Goal: Task Accomplishment & Management: Manage account settings

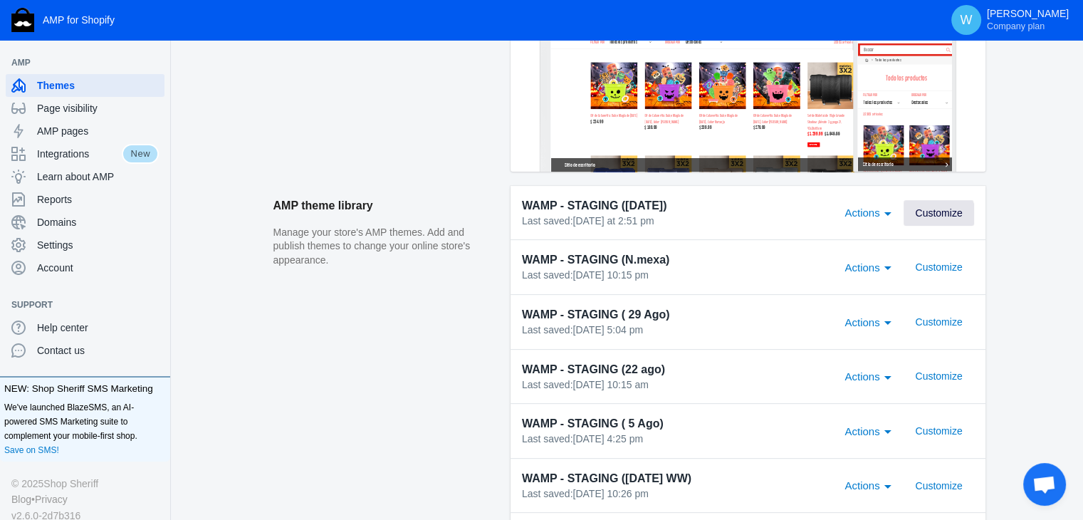
click at [937, 214] on span "Customize" at bounding box center [938, 212] width 47 height 11
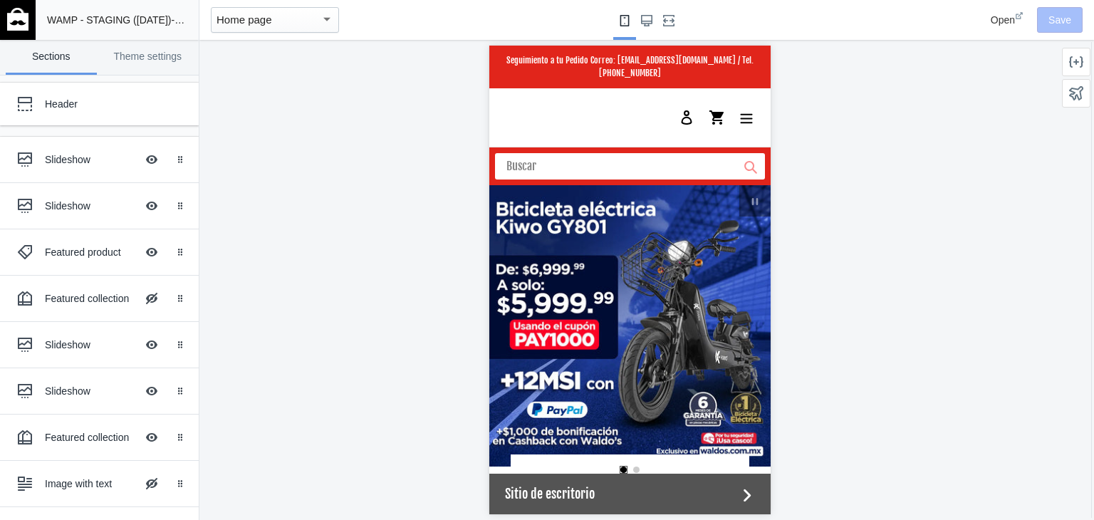
click at [816, 103] on div at bounding box center [629, 280] width 860 height 480
click at [18, 13] on img at bounding box center [17, 19] width 21 height 23
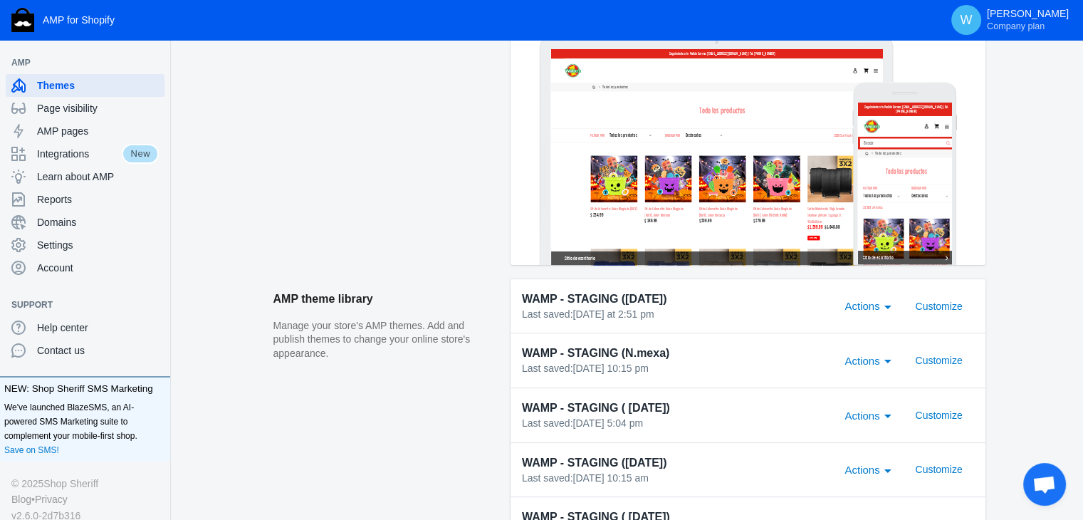
click at [952, 303] on span "Customize" at bounding box center [938, 306] width 47 height 11
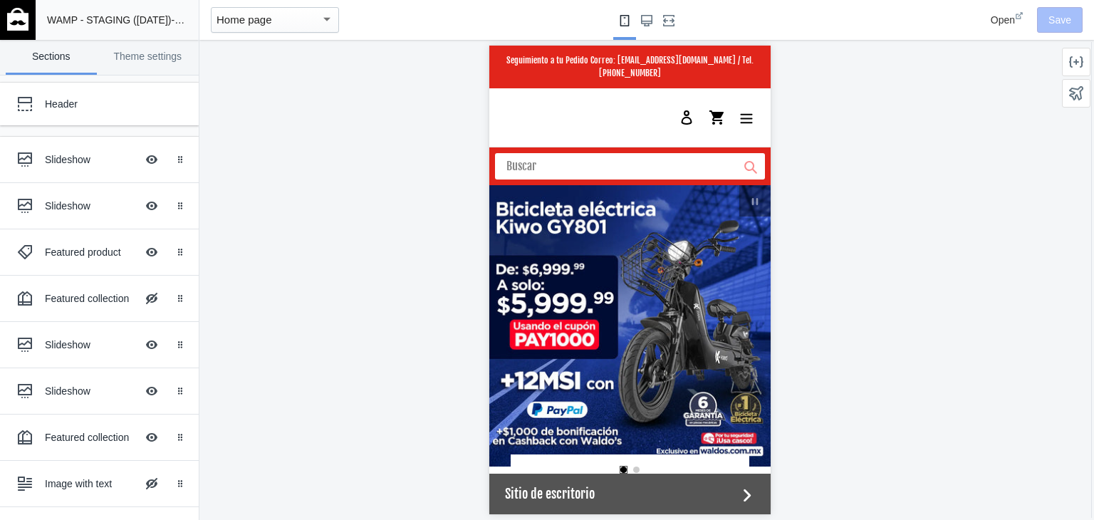
click at [416, 497] on div at bounding box center [629, 280] width 860 height 480
click at [43, 163] on ss-theme-editor-icon at bounding box center [28, 159] width 34 height 28
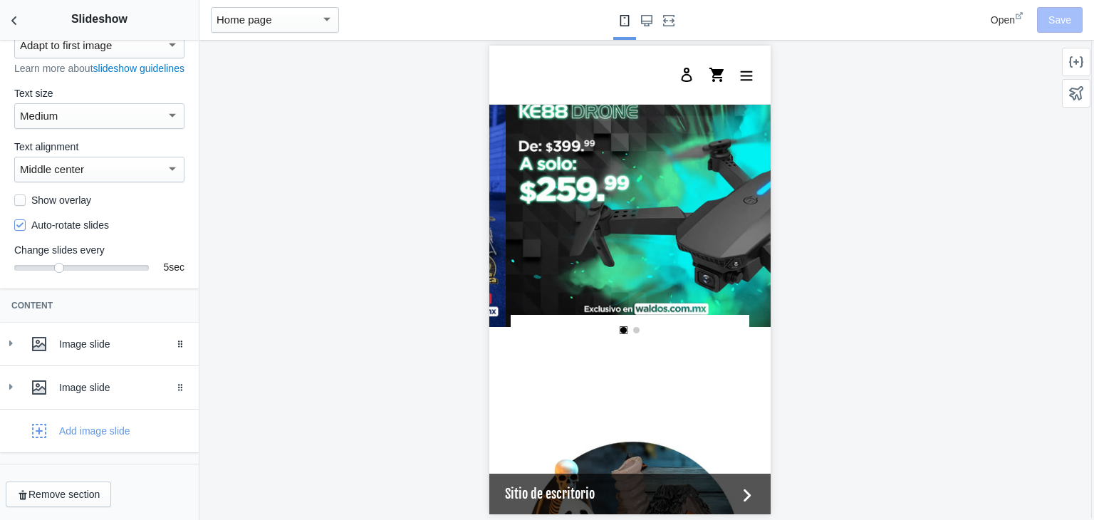
scroll to position [0, 271]
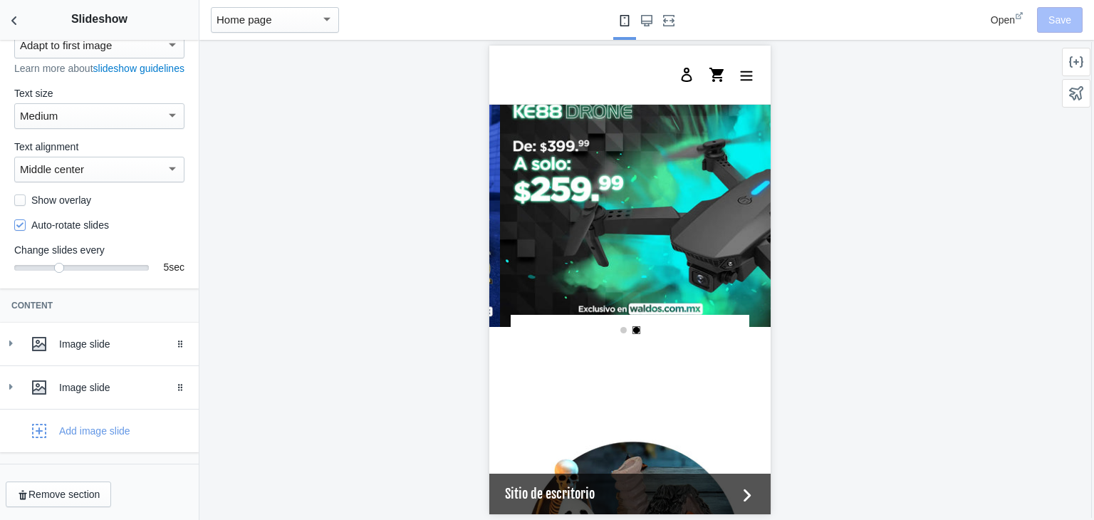
click at [809, 76] on div at bounding box center [629, 280] width 860 height 480
click at [390, 317] on div at bounding box center [629, 280] width 860 height 480
click at [3, 23] on button "Back to sections" at bounding box center [14, 20] width 28 height 40
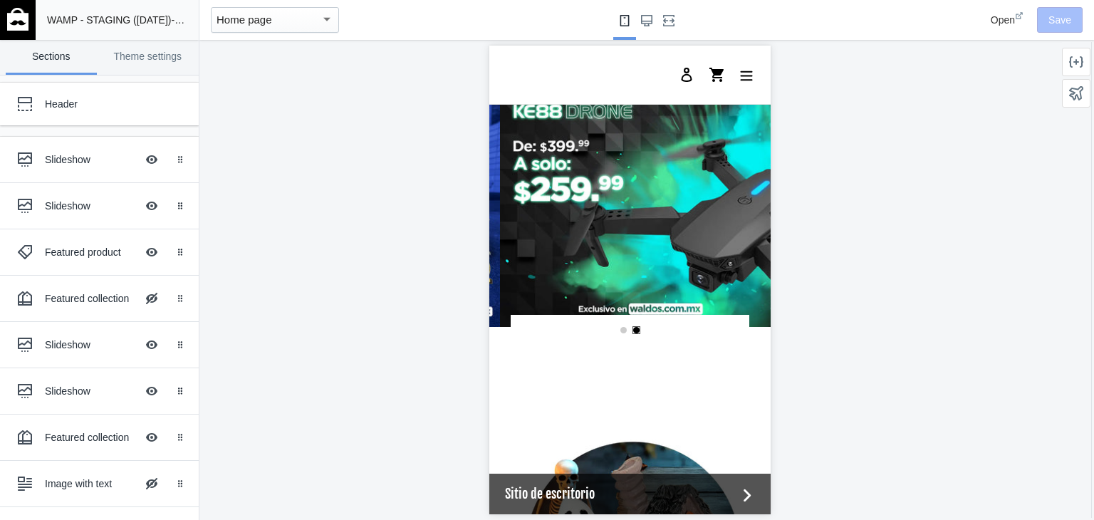
click at [3, 23] on link at bounding box center [18, 20] width 36 height 40
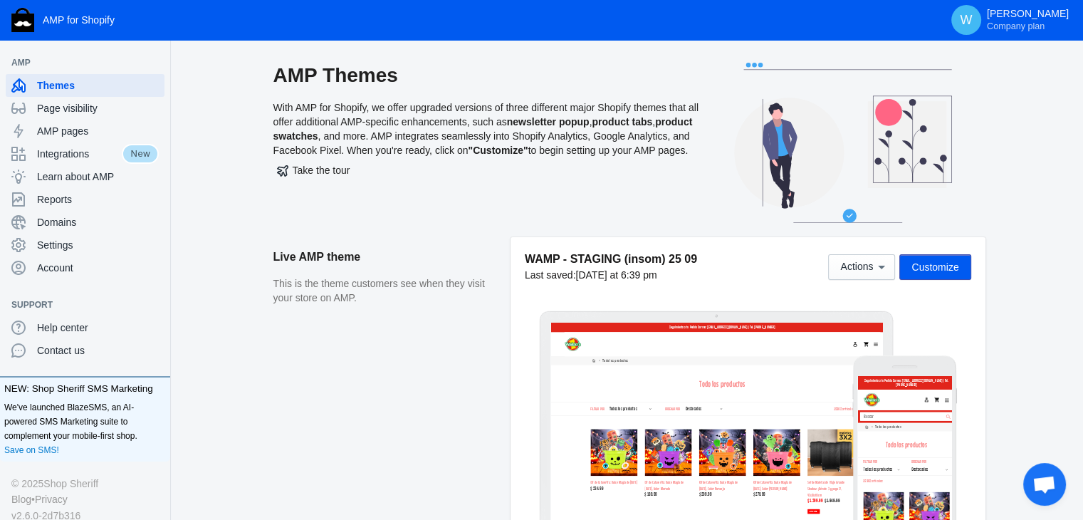
click at [329, 413] on aside "Live AMP theme This is the theme customers see when they visit your store on AM…" at bounding box center [392, 395] width 237 height 316
click at [513, 400] on div "WAMP - STAGING (insom) 25 09 Last saved: Yesterday at 6:39 pm Actions Customize" at bounding box center [748, 387] width 475 height 301
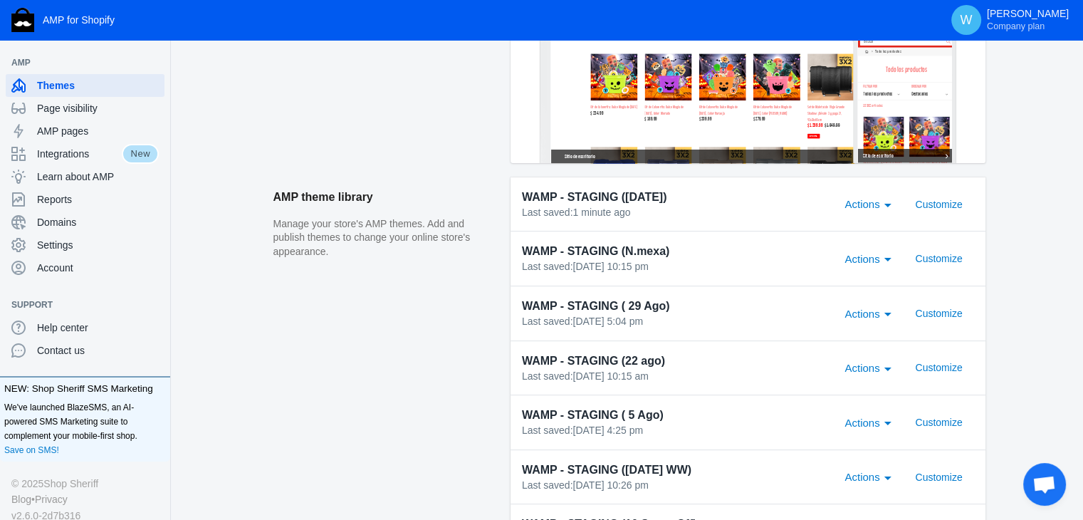
scroll to position [361, 0]
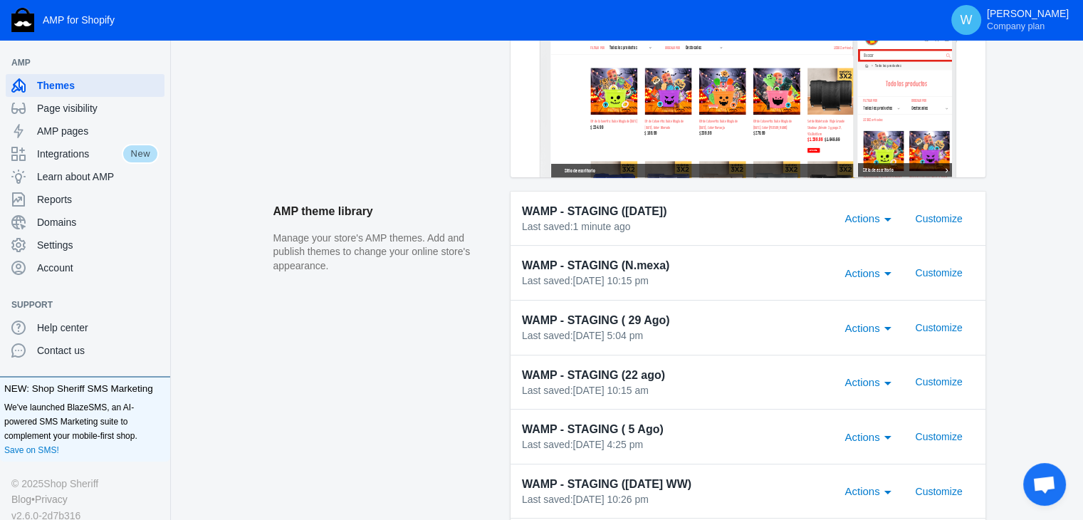
click at [880, 220] on span "Actions" at bounding box center [862, 218] width 35 height 12
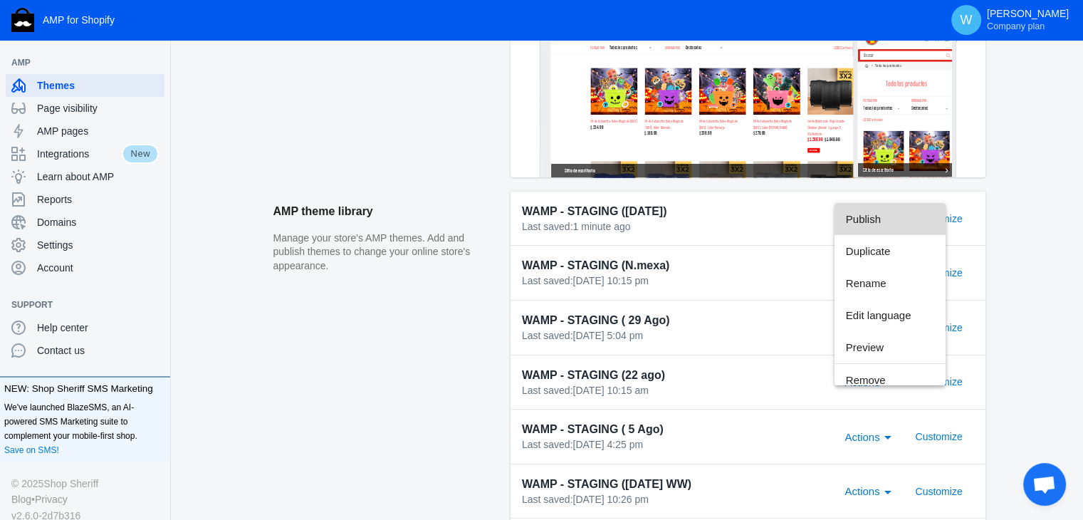
click at [876, 221] on span "Publish" at bounding box center [890, 219] width 88 height 32
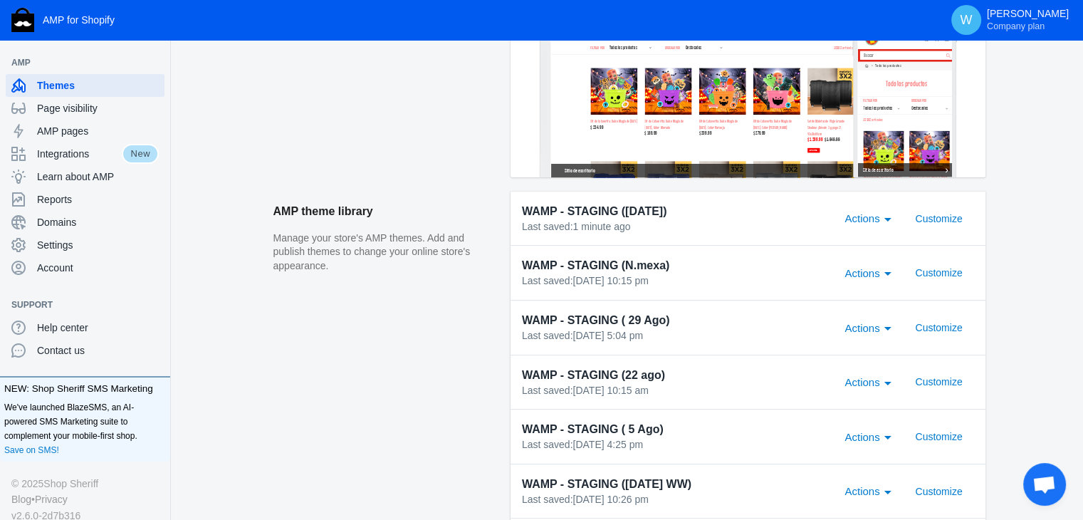
scroll to position [0, 0]
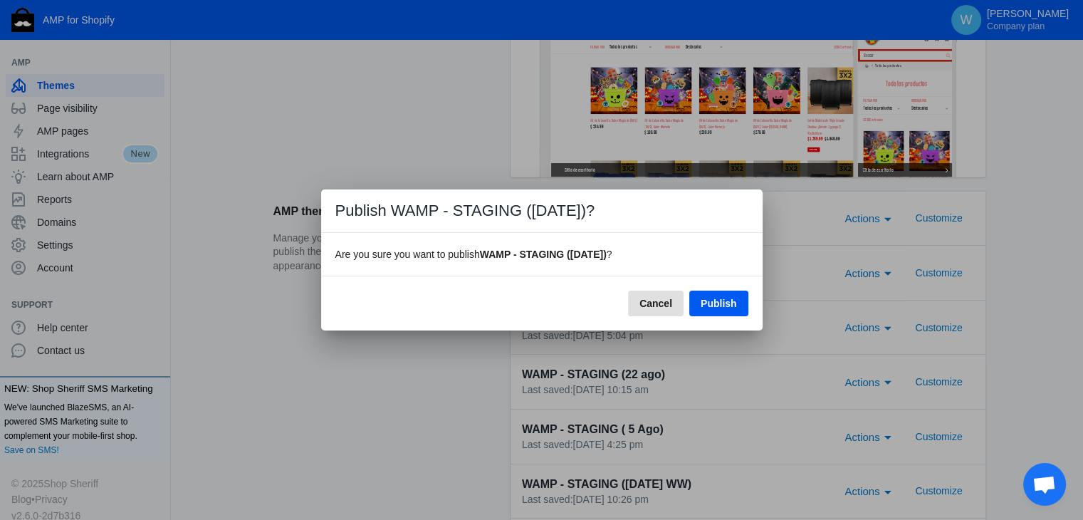
click at [717, 303] on span "Publish" at bounding box center [719, 303] width 36 height 11
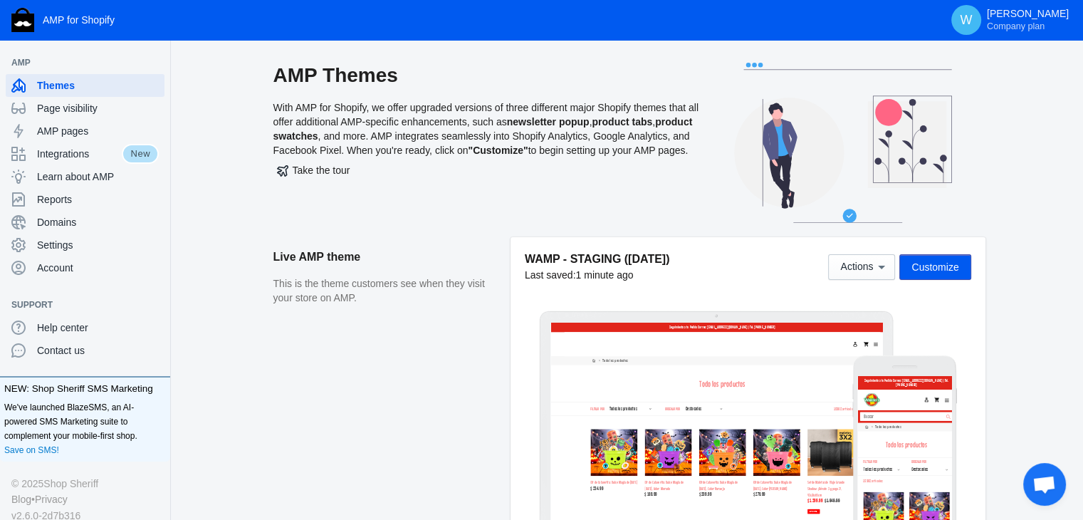
click at [932, 261] on span "Customize" at bounding box center [935, 266] width 47 height 11
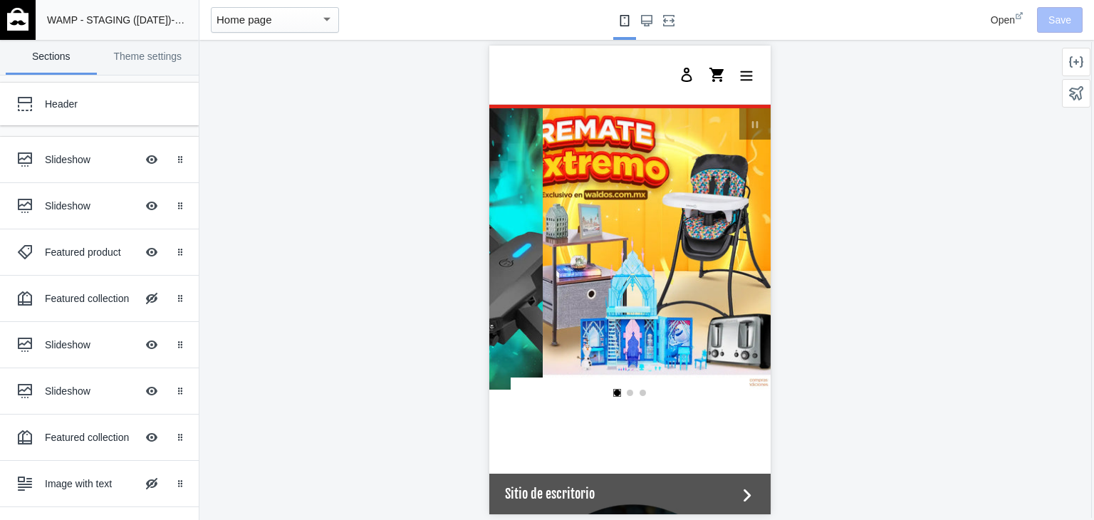
scroll to position [78, 0]
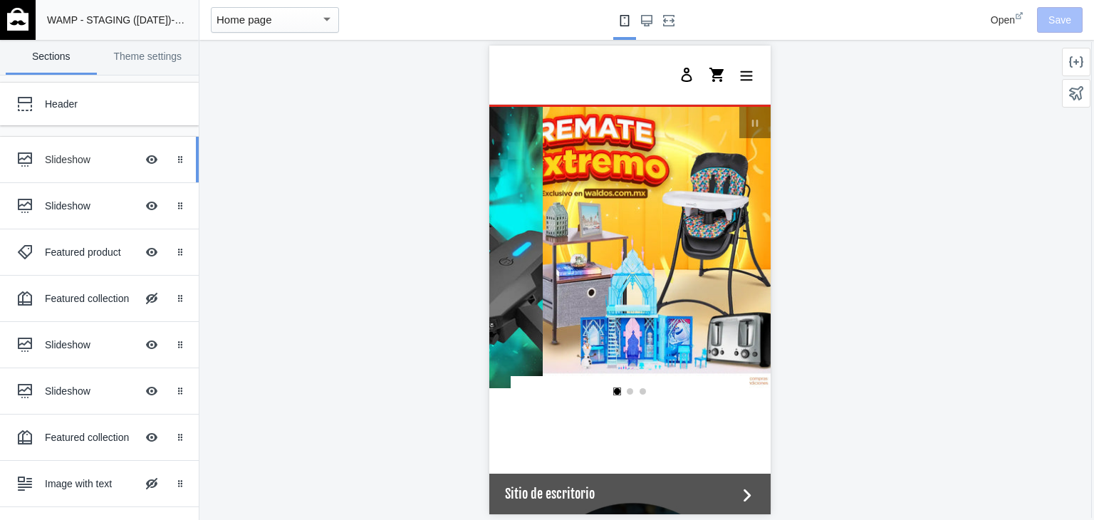
click at [37, 162] on div at bounding box center [25, 159] width 28 height 28
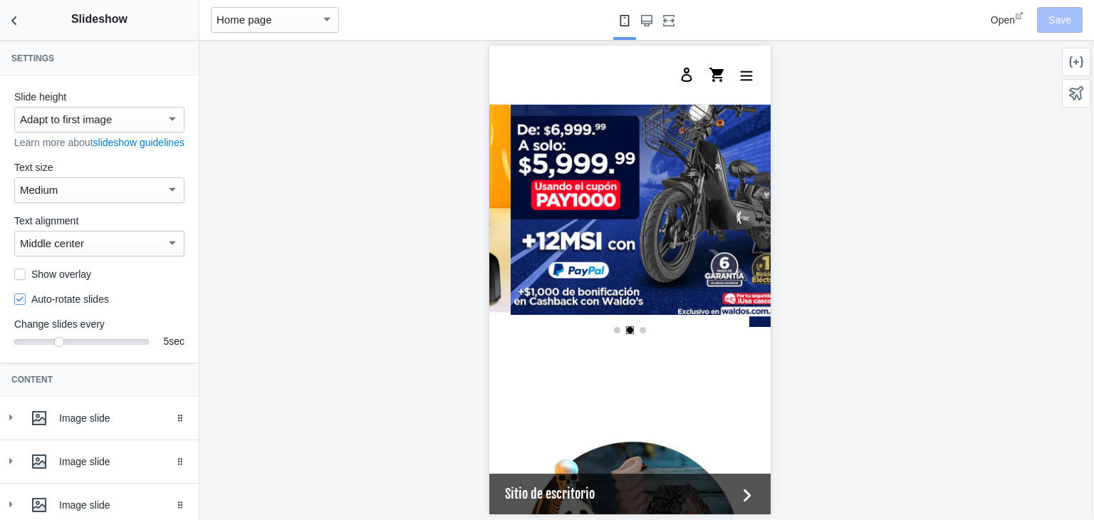
scroll to position [132, 0]
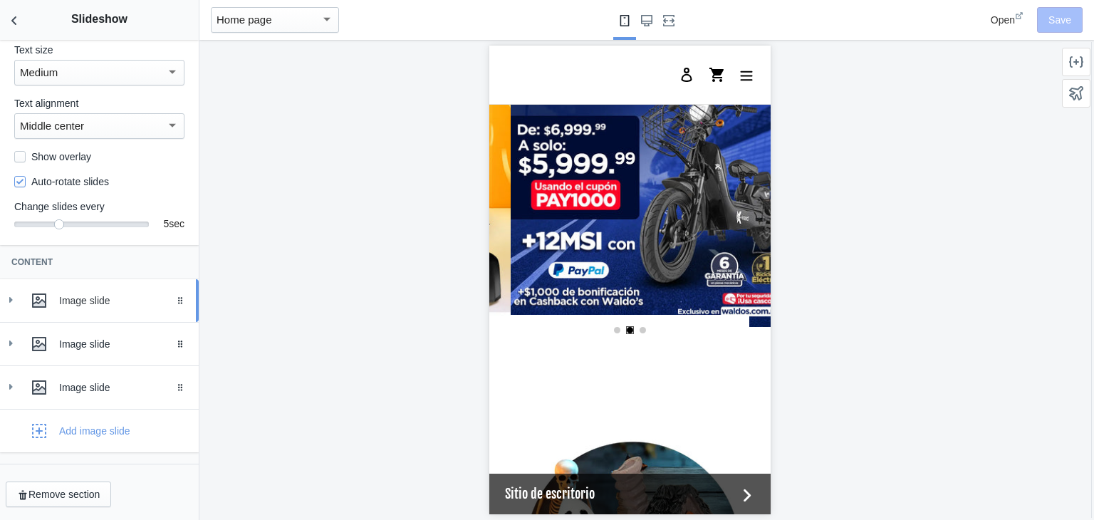
click at [14, 301] on icon at bounding box center [11, 300] width 14 height 14
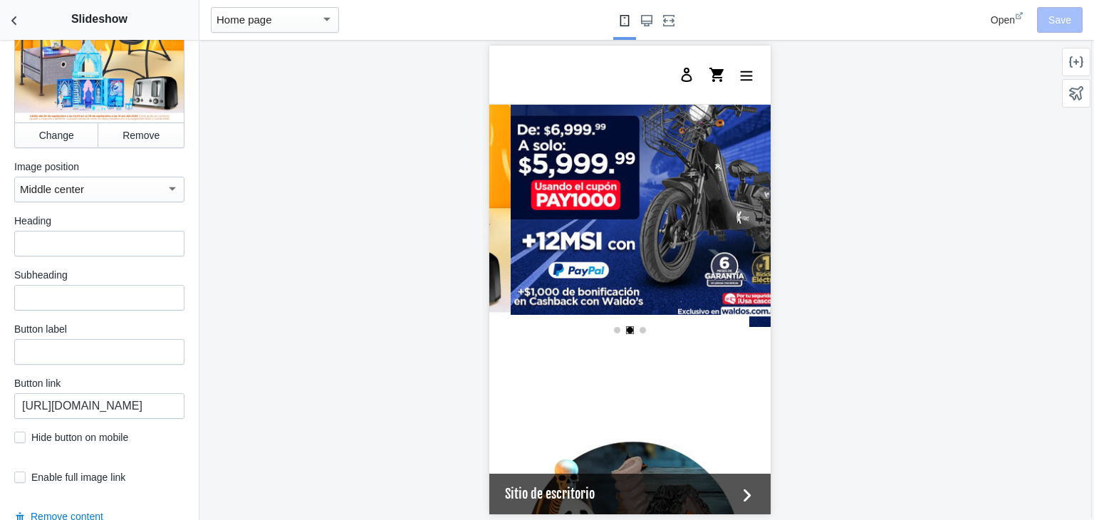
scroll to position [521, 0]
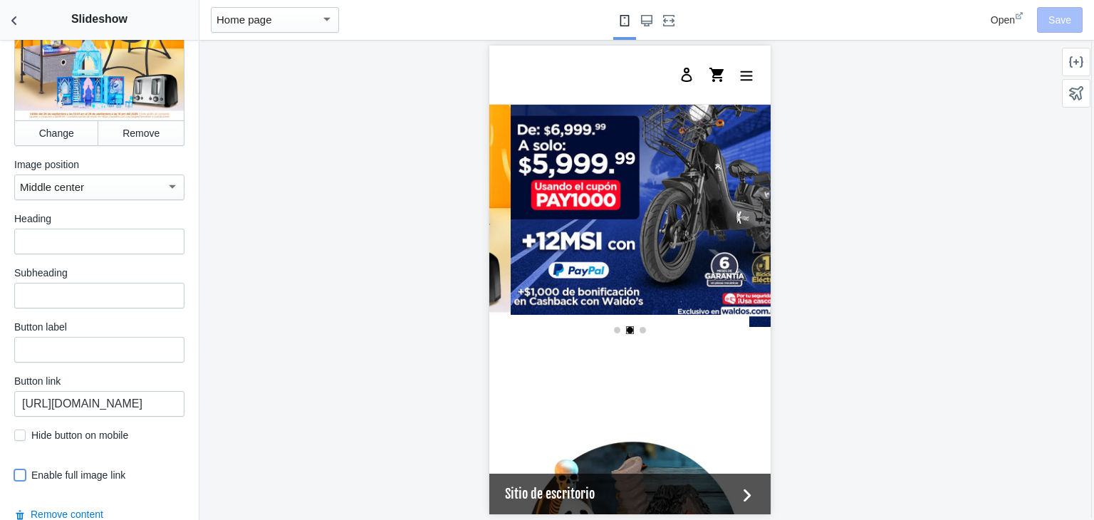
click at [22, 477] on input "checkbox" at bounding box center [19, 474] width 11 height 11
checkbox input "true"
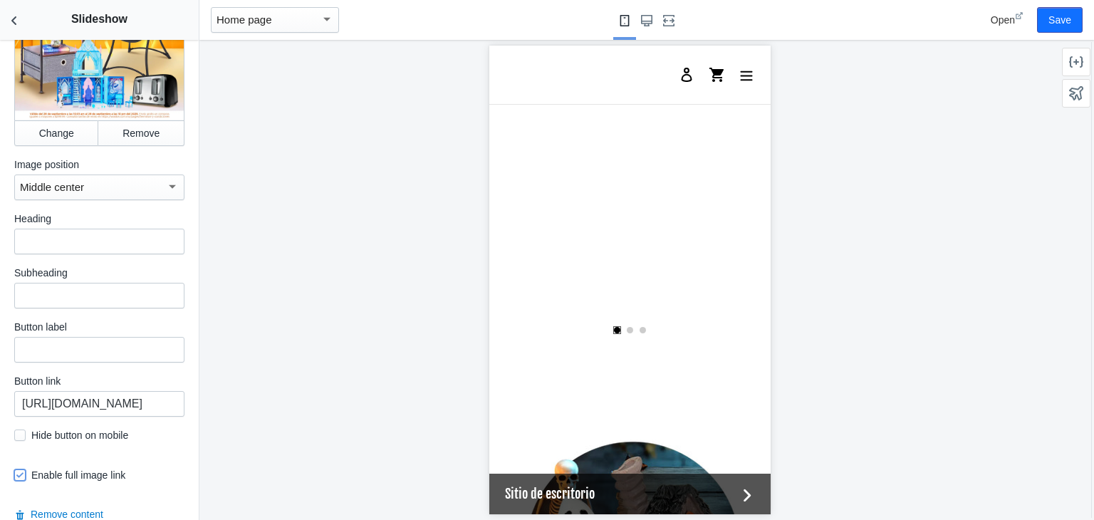
scroll to position [0, 541]
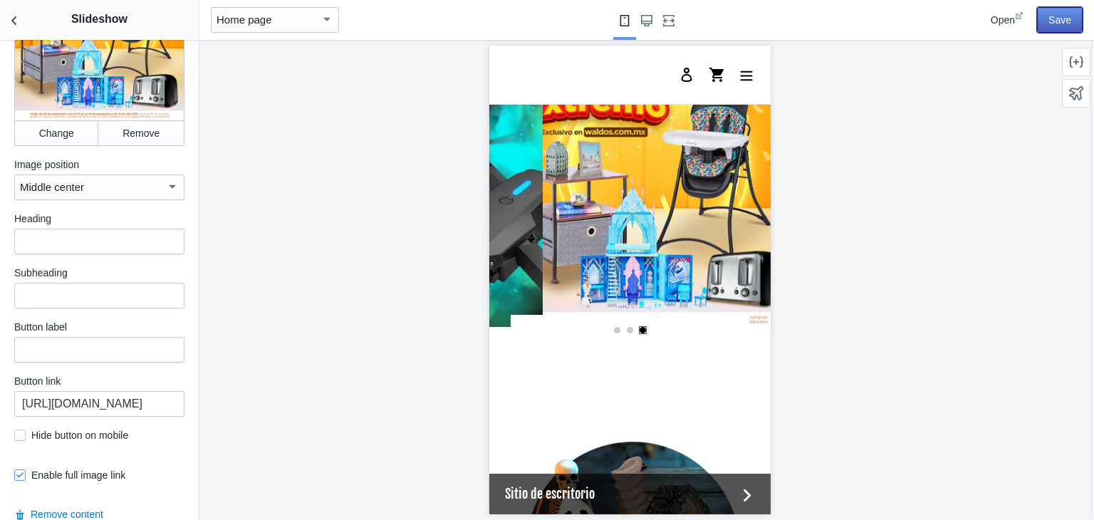
click at [1055, 14] on button "Save" at bounding box center [1060, 20] width 46 height 26
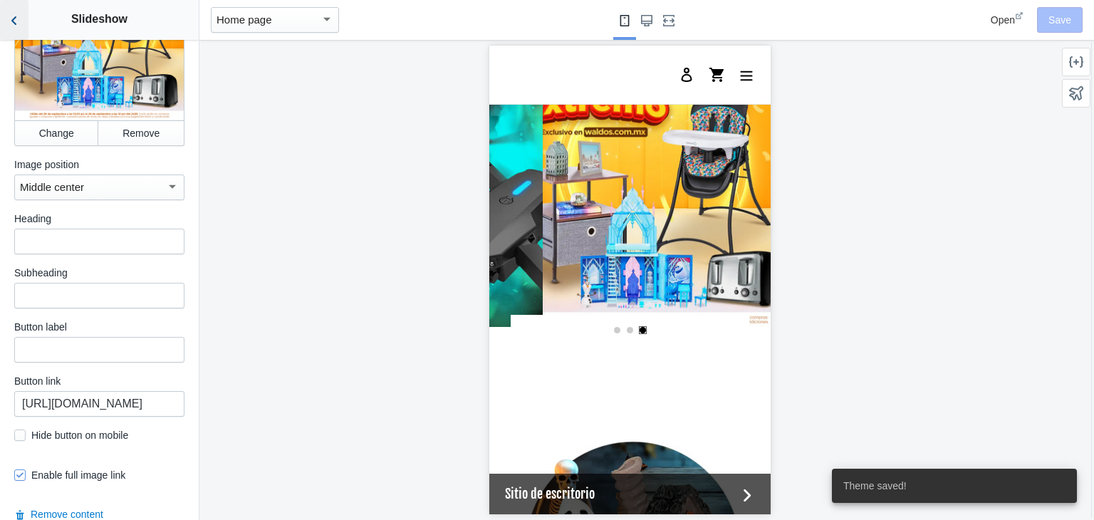
click at [8, 21] on icon "Back to sections" at bounding box center [14, 21] width 14 height 14
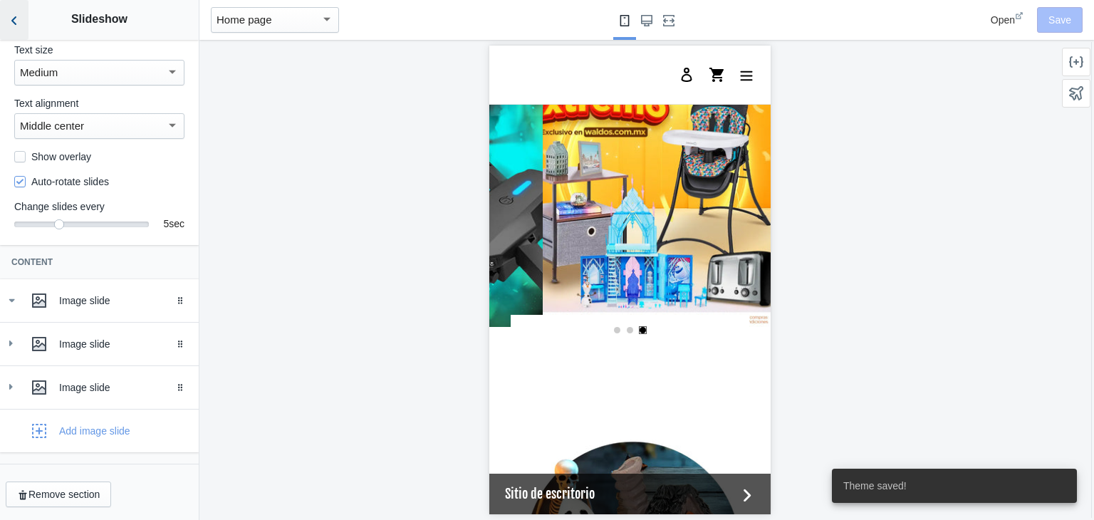
scroll to position [132, 0]
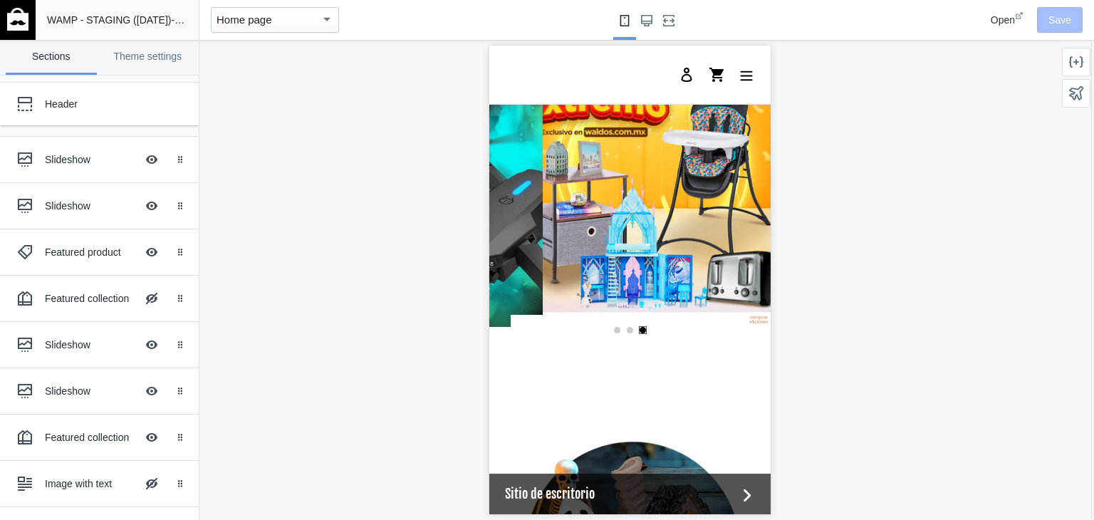
click at [14, 16] on img at bounding box center [17, 19] width 21 height 23
